Goal: Communication & Community: Answer question/provide support

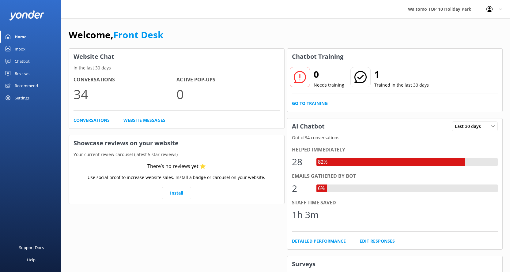
click at [18, 50] on div "Inbox" at bounding box center [20, 49] width 11 height 12
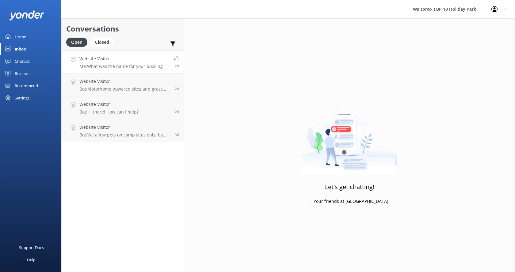
click at [99, 60] on h4 "Website Visitor" at bounding box center [120, 58] width 83 height 7
